Goal: Task Accomplishment & Management: Use online tool/utility

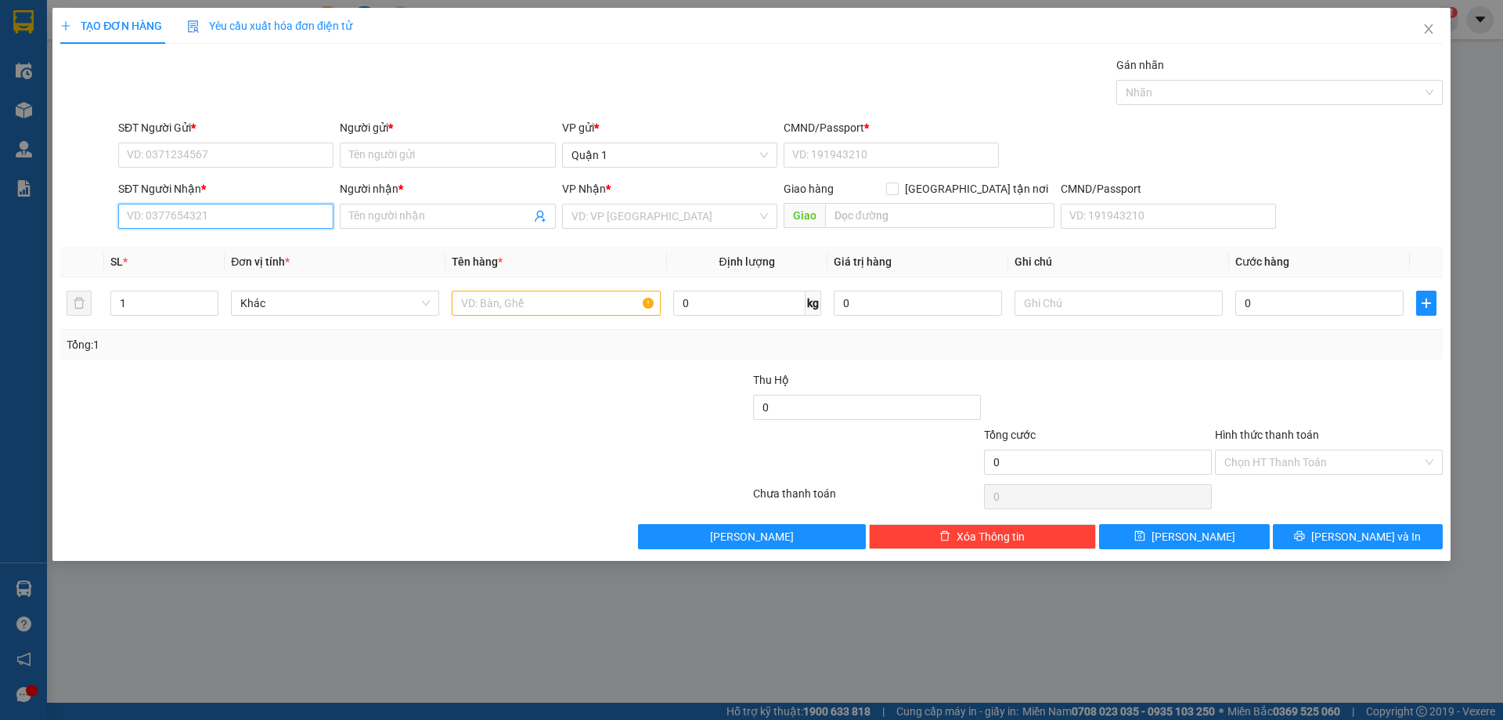
click at [221, 208] on input "SĐT Người Nhận *" at bounding box center [225, 216] width 215 height 25
click at [171, 213] on input "3300" at bounding box center [225, 216] width 215 height 25
type input "3300"
drag, startPoint x: 48, startPoint y: 18, endPoint x: 29, endPoint y: 22, distance: 19.2
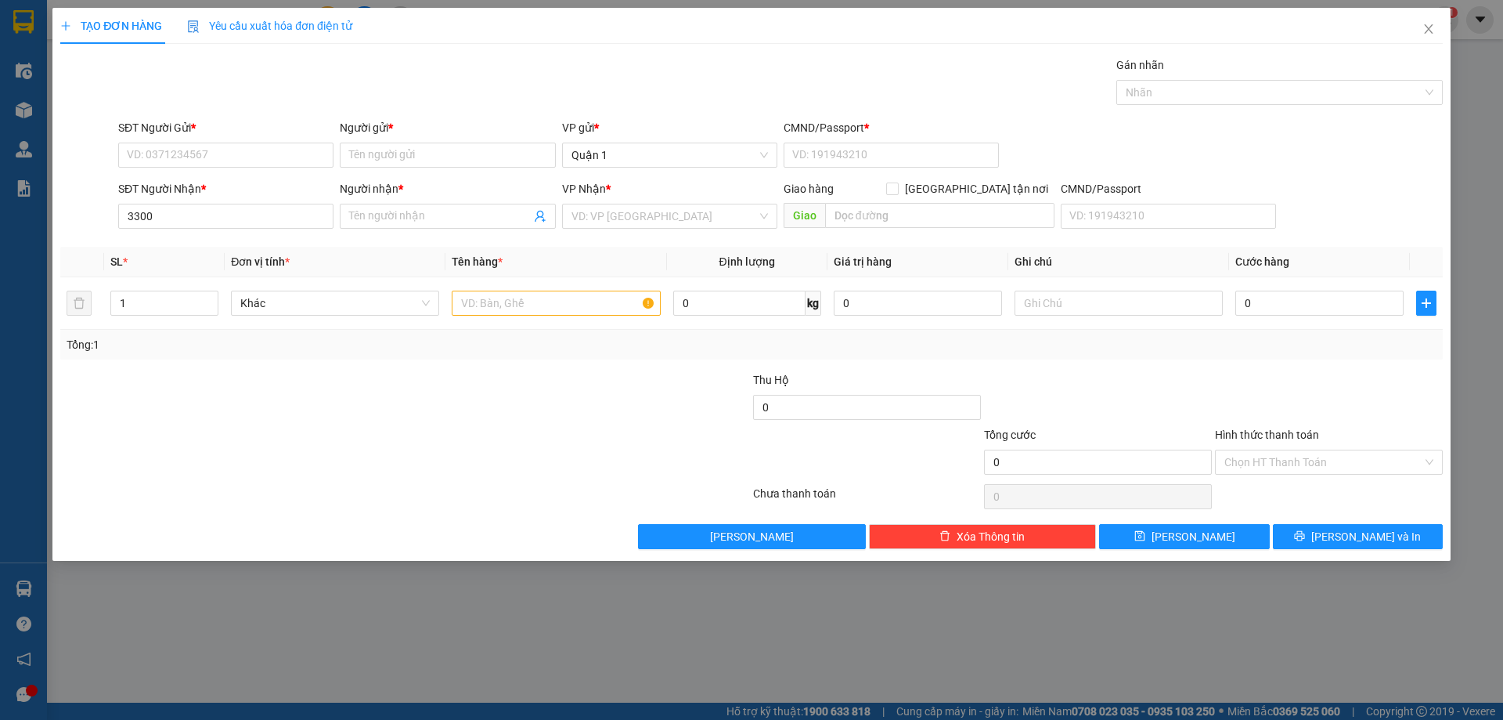
click at [47, 18] on div "TẠO ĐƠN HÀNG Yêu cầu xuất hóa đơn điện tử Transit Pickup Surcharge Ids Transit …" at bounding box center [751, 360] width 1503 height 720
click at [24, 20] on div "TẠO ĐƠN HÀNG Yêu cầu xuất hóa đơn điện tử Transit Pickup Surcharge Ids Transit …" at bounding box center [751, 360] width 1503 height 720
drag, startPoint x: 1431, startPoint y: 23, endPoint x: 1438, endPoint y: 24, distance: 7.9
click at [1431, 23] on icon "close" at bounding box center [1429, 29] width 13 height 13
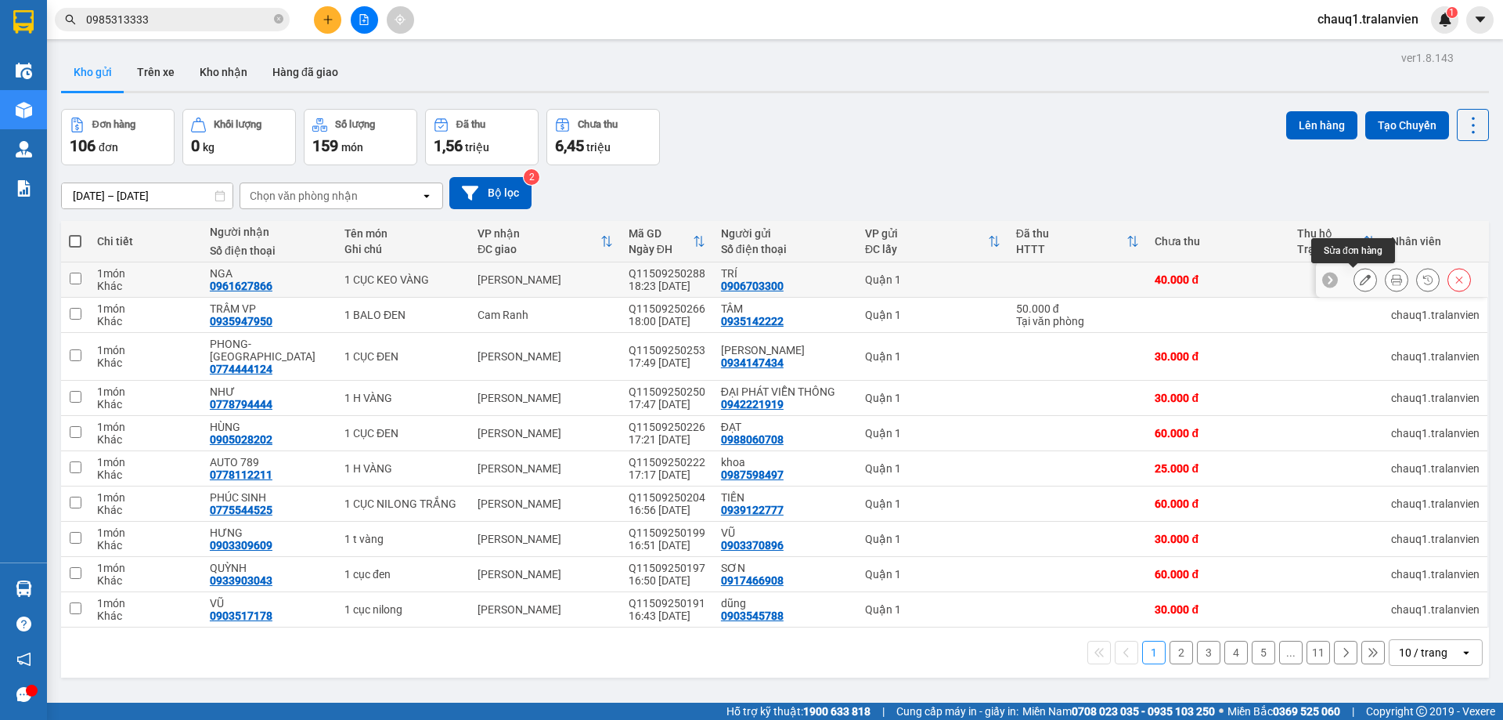
click at [1360, 283] on icon at bounding box center [1365, 279] width 11 height 11
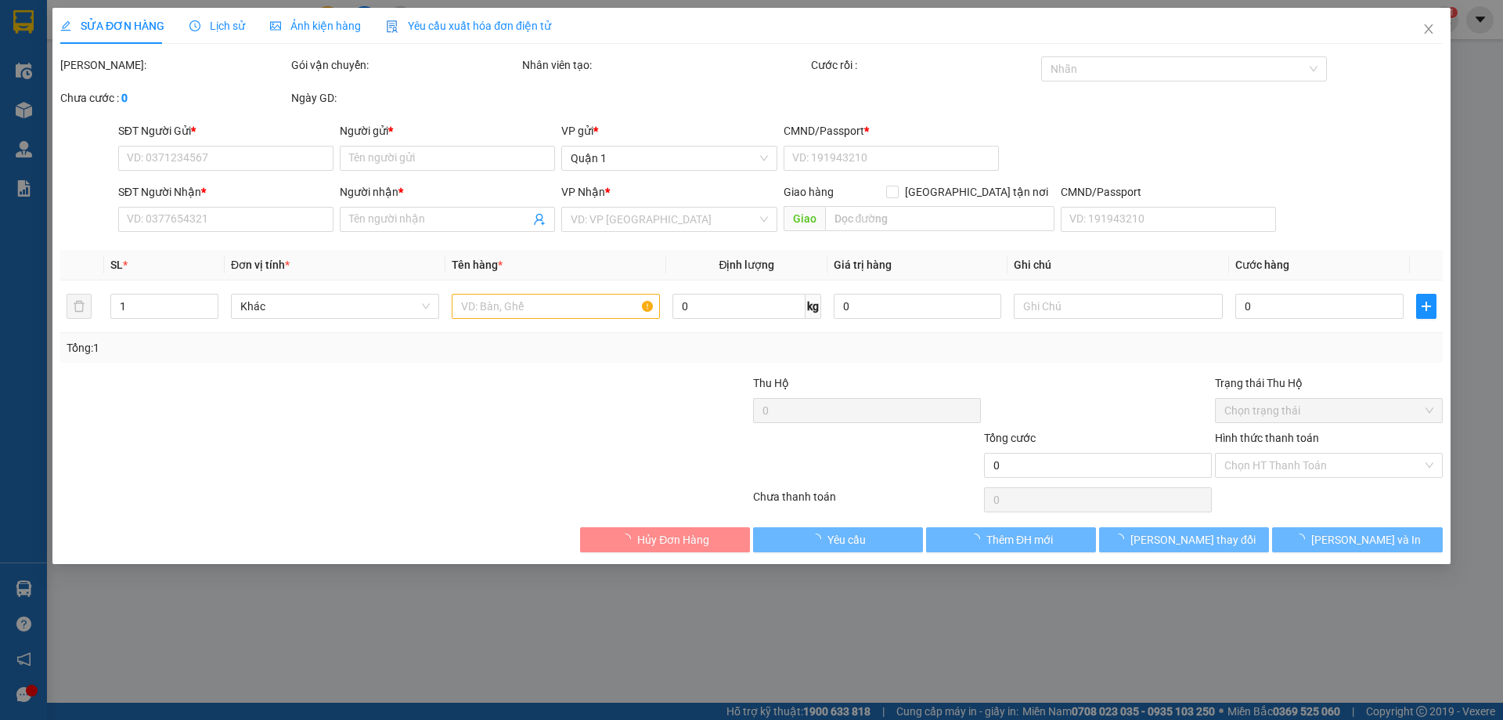
type input "0906703300"
type input "TRÍ"
type input "1"
type input "0961627866"
type input "NGA"
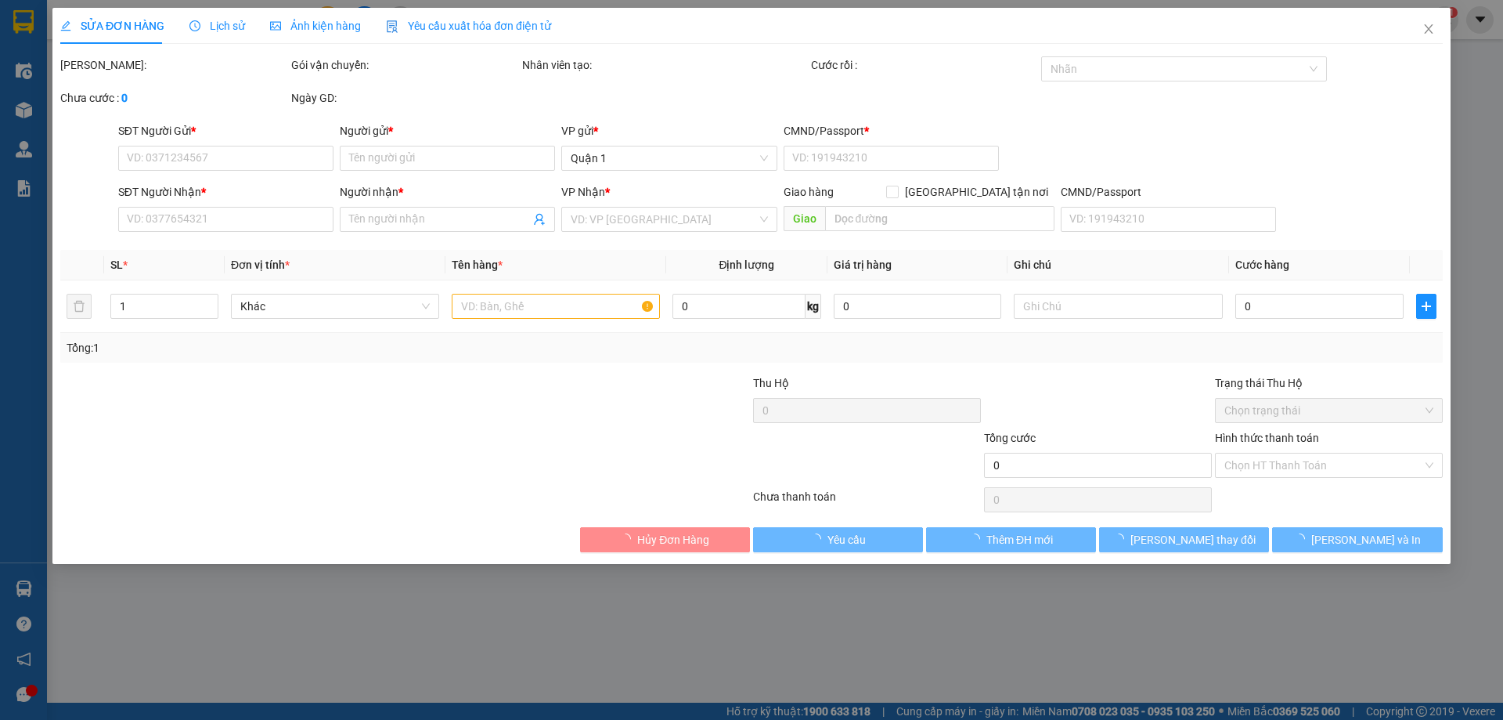
type input "40.000"
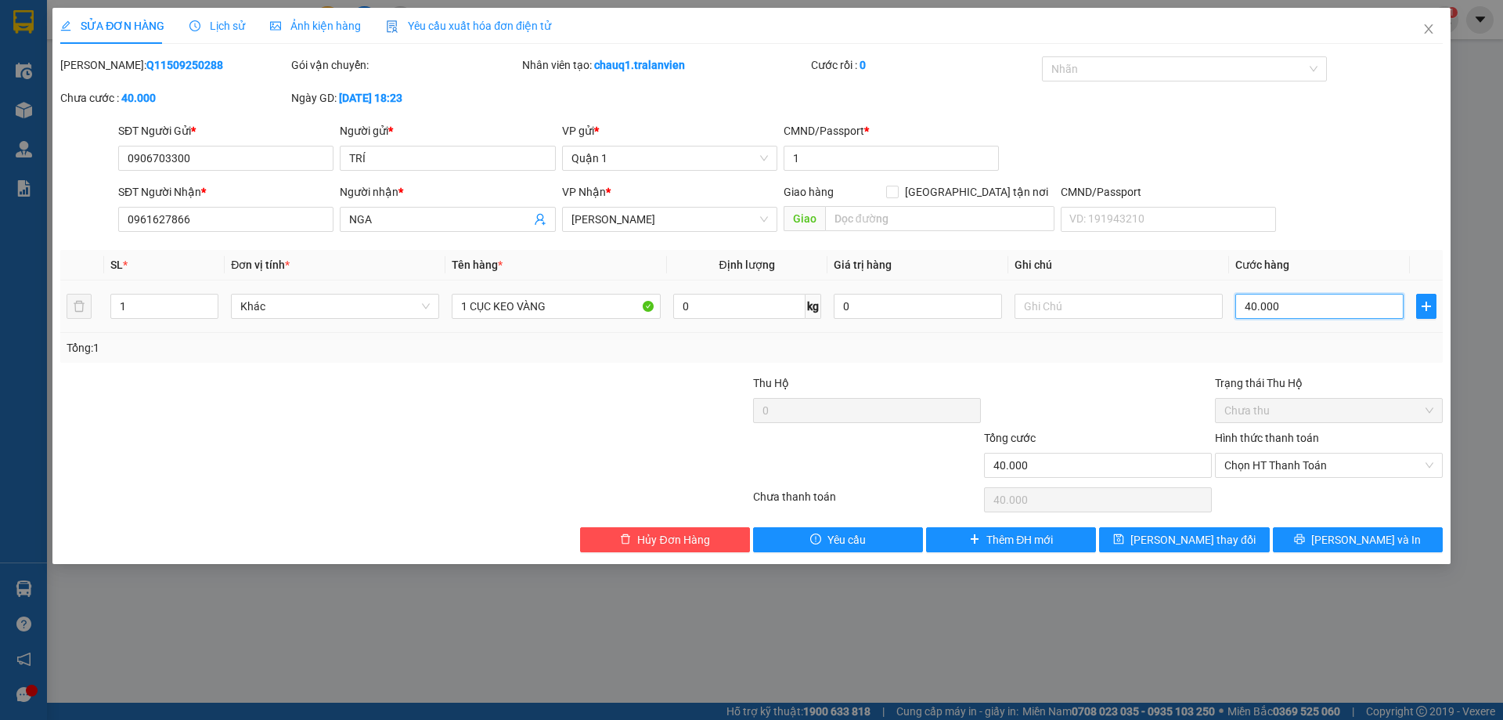
click at [1269, 294] on input "40.000" at bounding box center [1320, 306] width 168 height 25
type input "3"
type input "30"
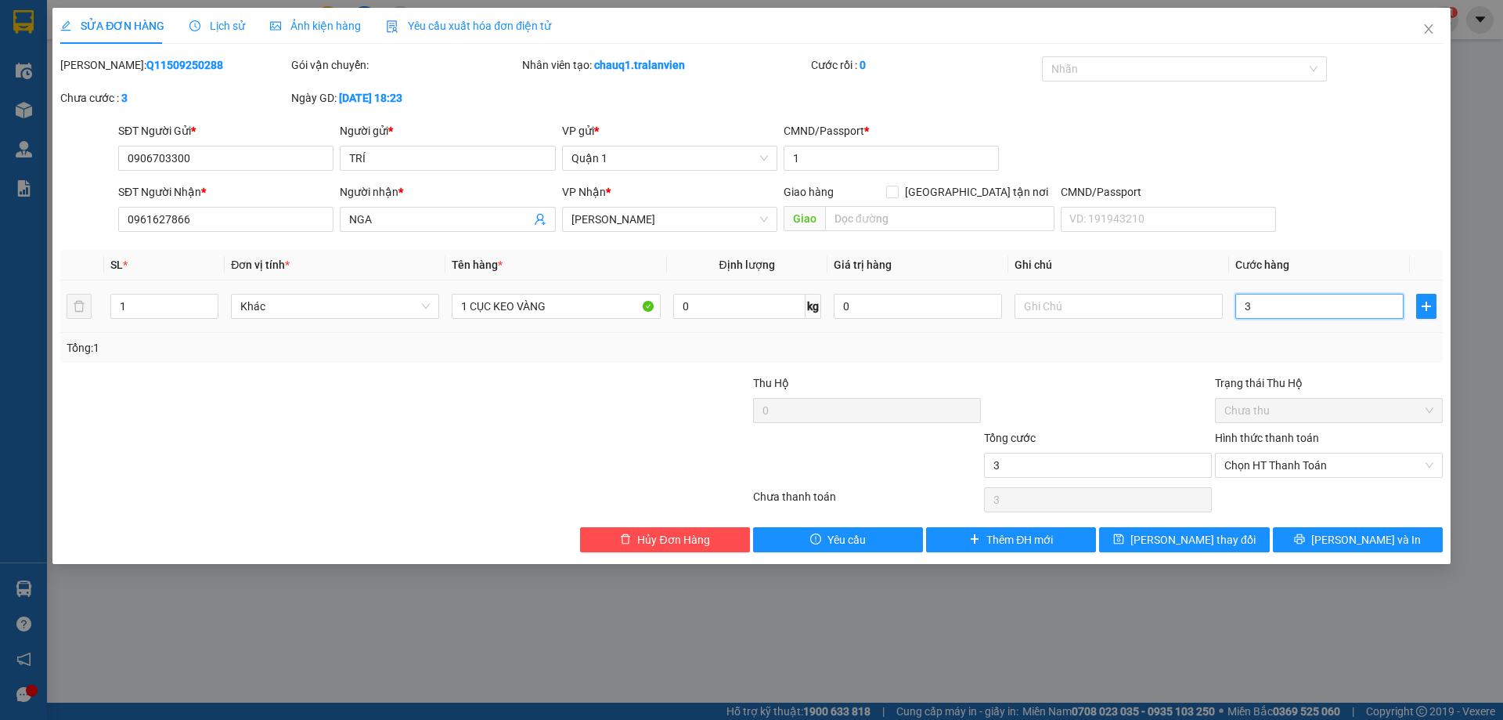
type input "30"
type input "30.000"
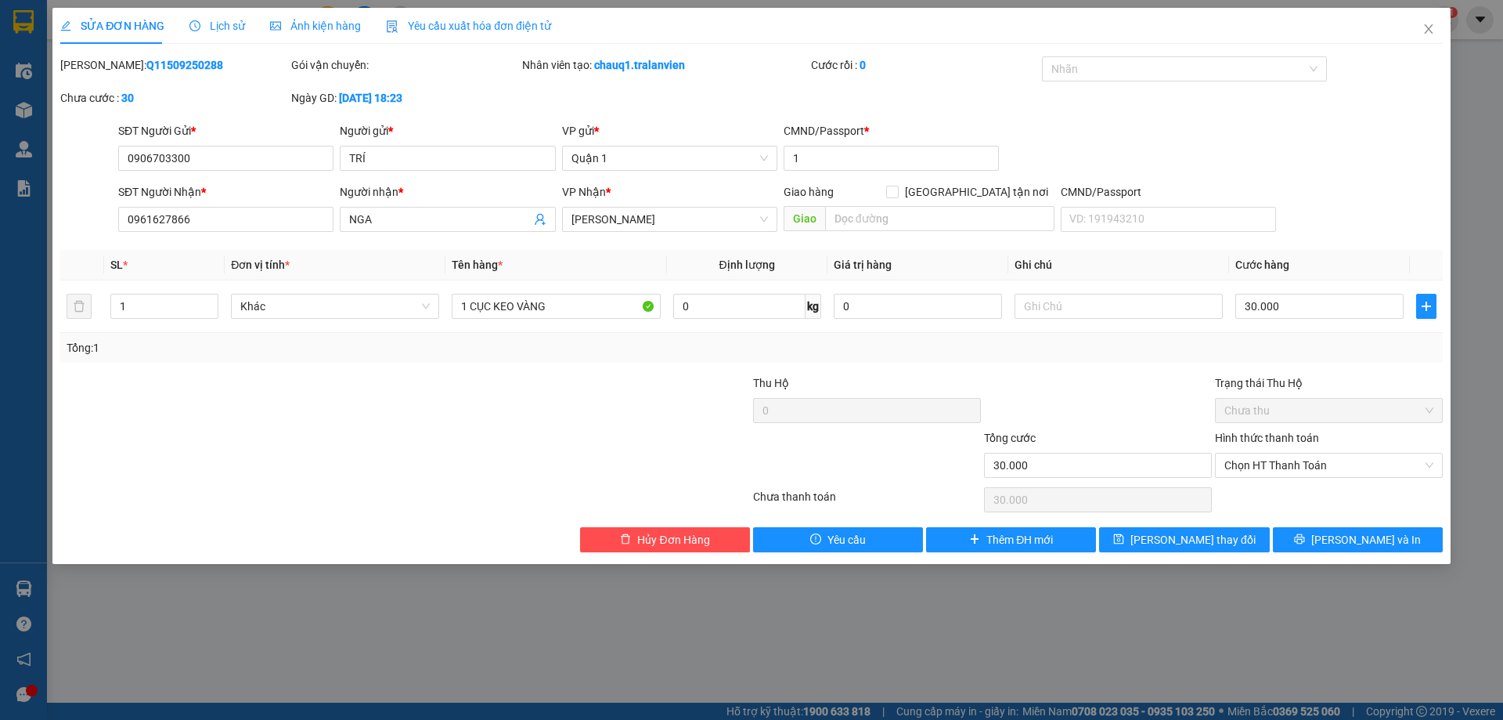
drag, startPoint x: 1140, startPoint y: 368, endPoint x: 1186, endPoint y: 386, distance: 48.9
click at [1141, 367] on div "Total Paid Fee 0 Total UnPaid Fee 40.000 Cash Collection Total Fee Mã ĐH: Q1150…" at bounding box center [751, 304] width 1383 height 496
click at [1203, 532] on span "[PERSON_NAME] thay đổi" at bounding box center [1193, 539] width 125 height 17
